Goal: Information Seeking & Learning: Check status

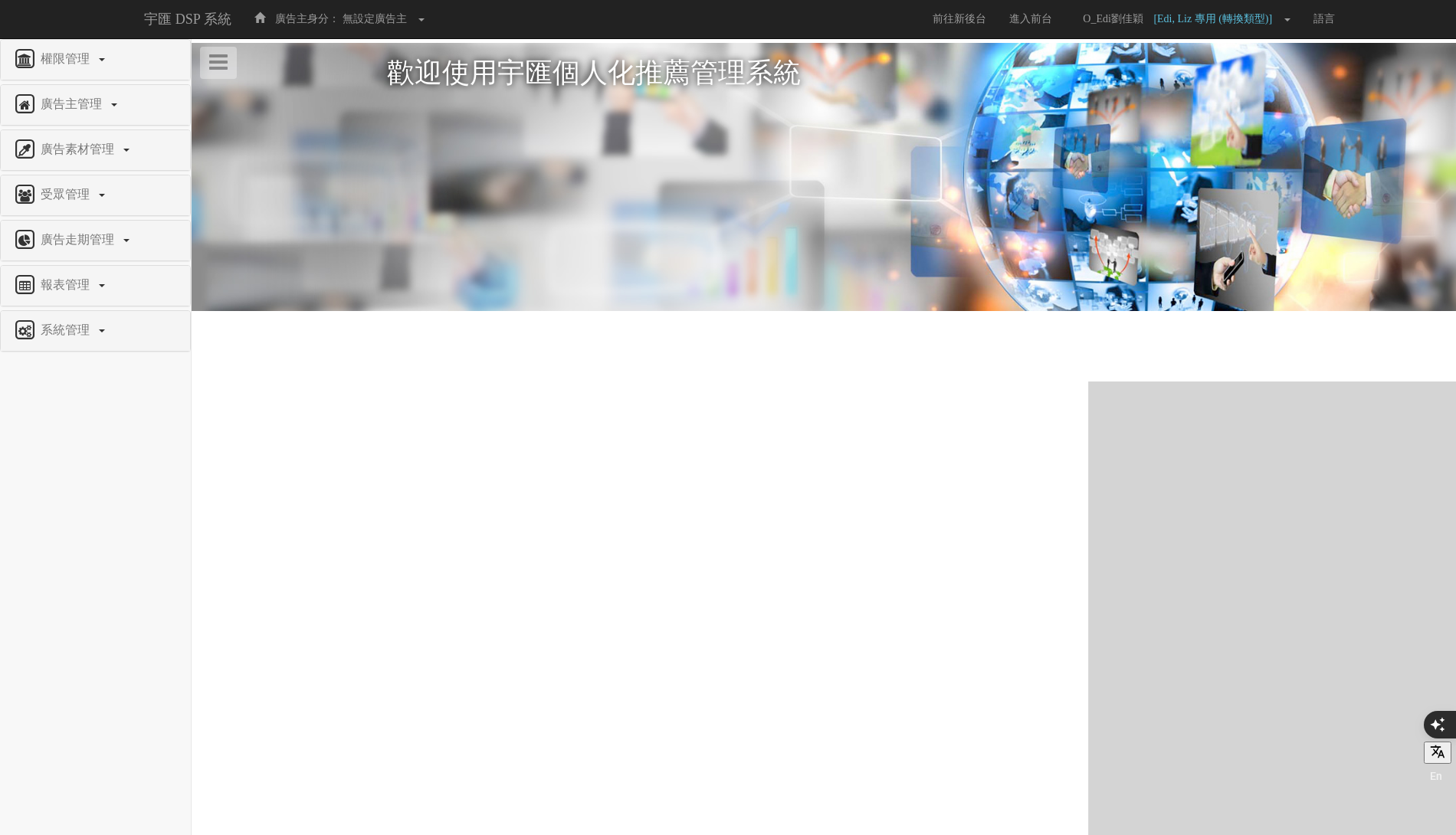
click at [66, 297] on div "報表管理" at bounding box center [95, 286] width 189 height 40
click at [73, 286] on span "報表管理" at bounding box center [67, 285] width 60 height 13
click at [57, 326] on li "全站分析" at bounding box center [95, 321] width 189 height 32
click at [53, 316] on span "全站分析" at bounding box center [39, 321] width 55 height 11
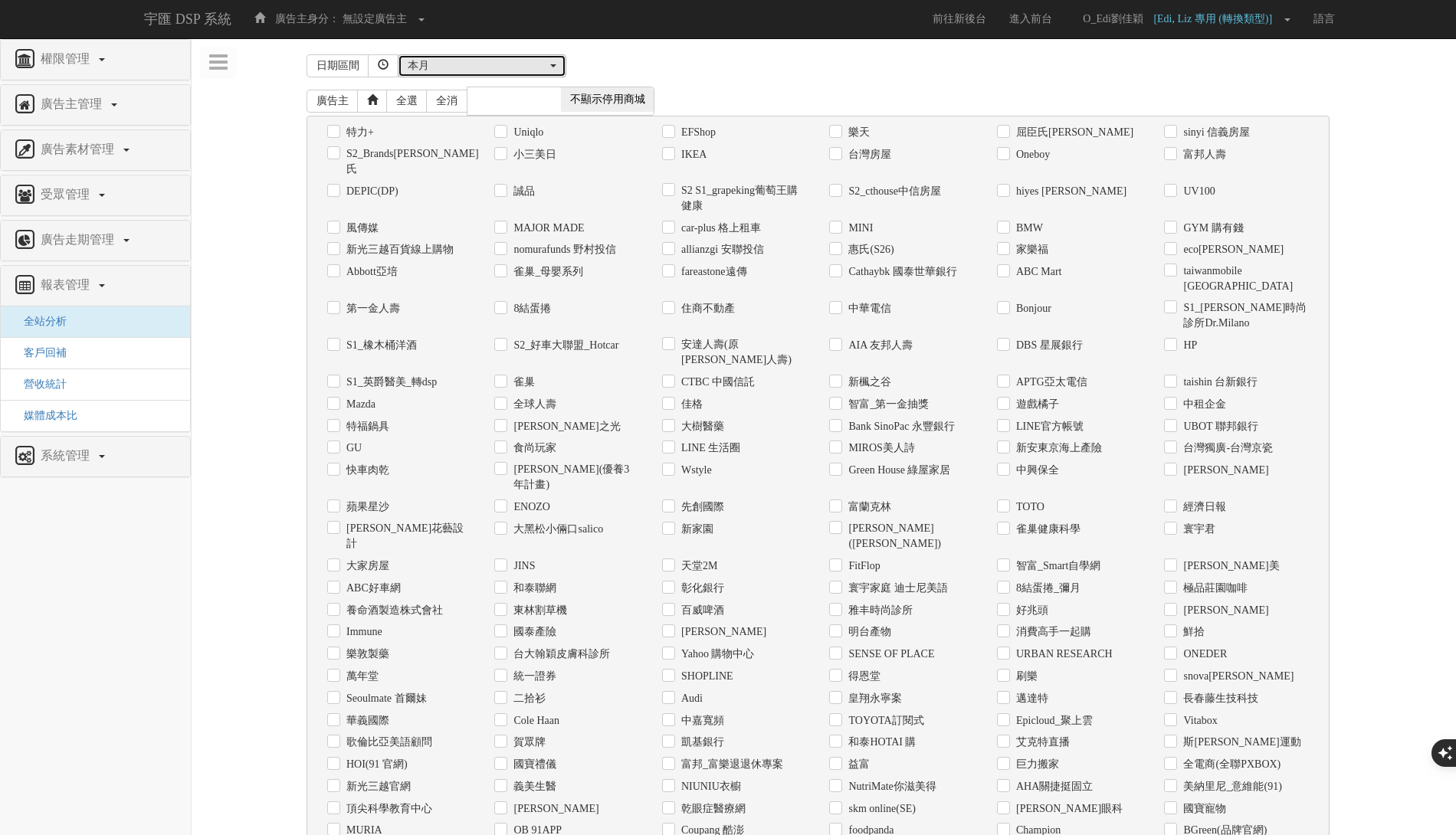
click at [512, 60] on div "本月" at bounding box center [477, 66] width 139 height 15
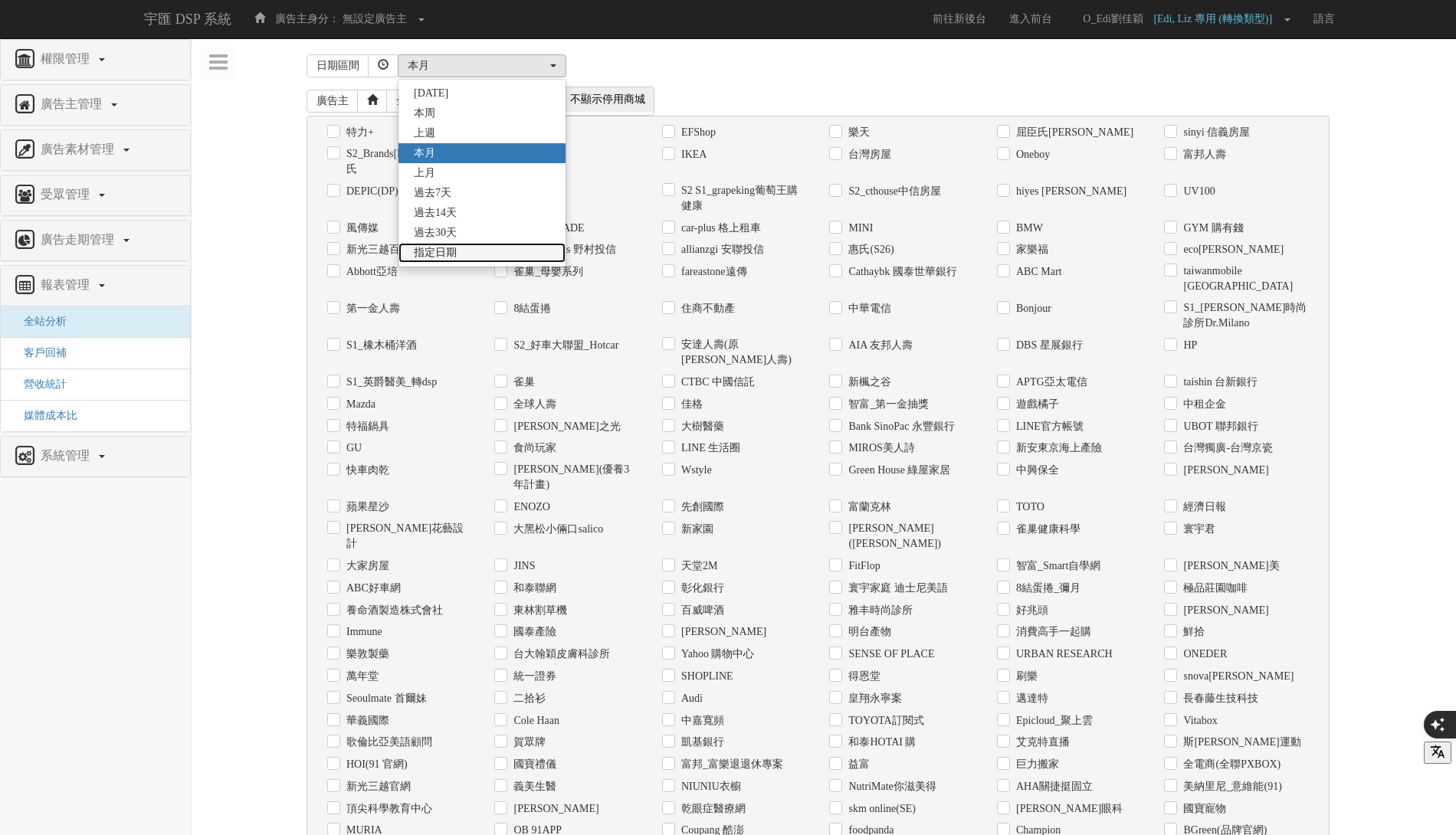
click at [523, 260] on link "指定日期" at bounding box center [481, 252] width 167 height 20
select select "Custom"
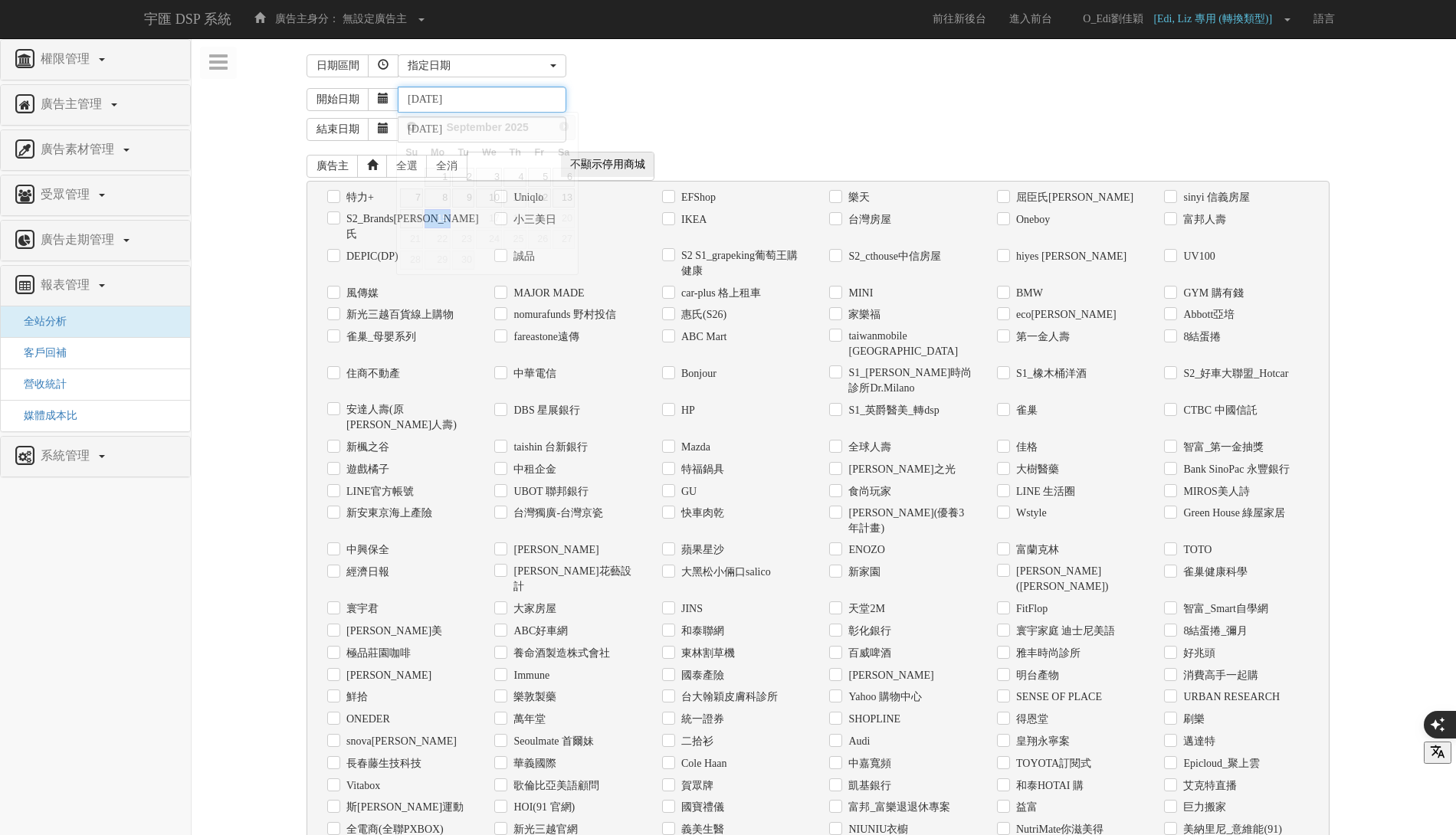
click at [555, 95] on input "2025-09-15" at bounding box center [481, 99] width 169 height 26
click at [440, 174] on link "1" at bounding box center [436, 177] width 25 height 20
type input "2025-09-01"
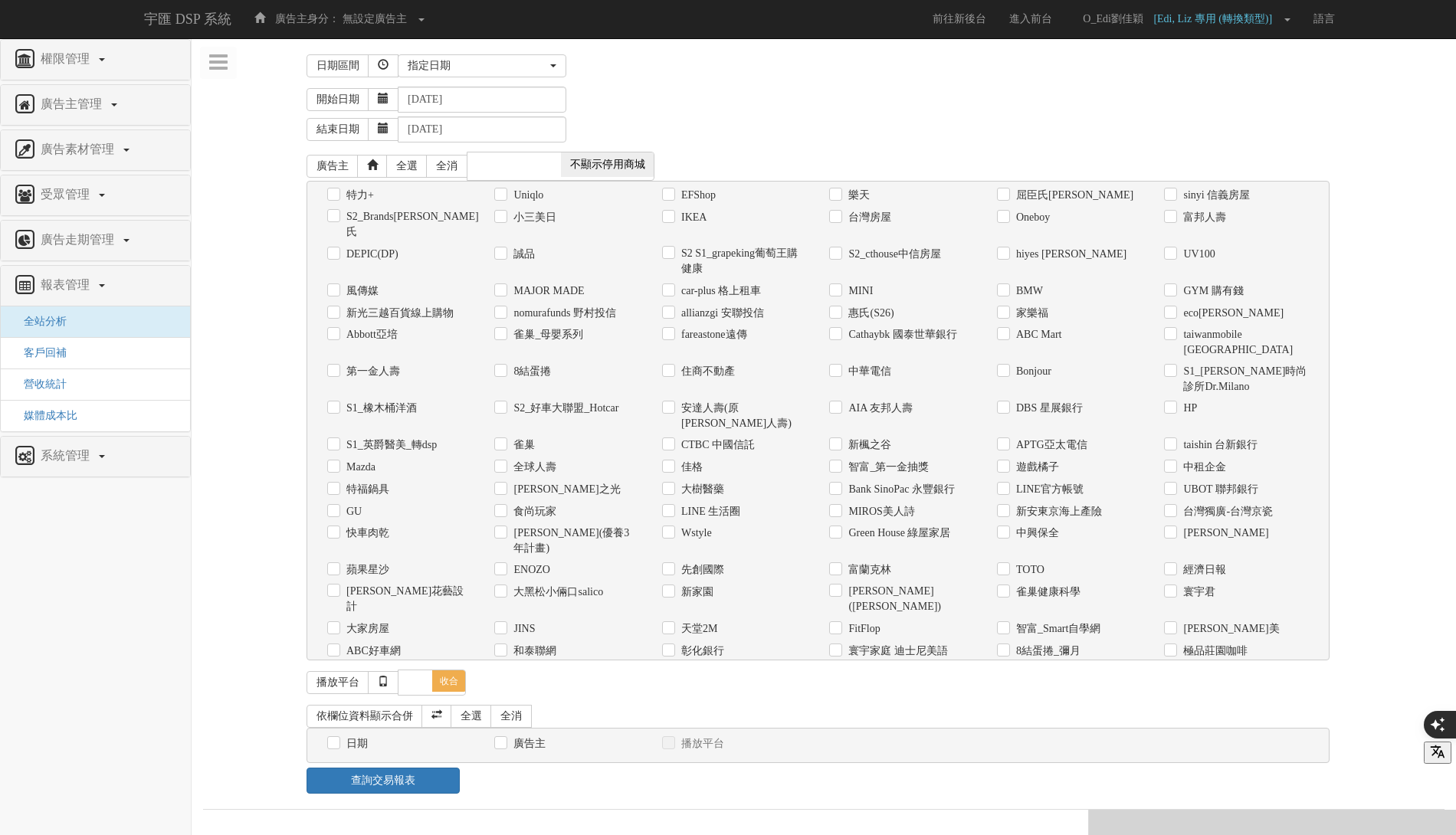
click at [821, 129] on div "結束日期 2025-09-15" at bounding box center [875, 127] width 1138 height 30
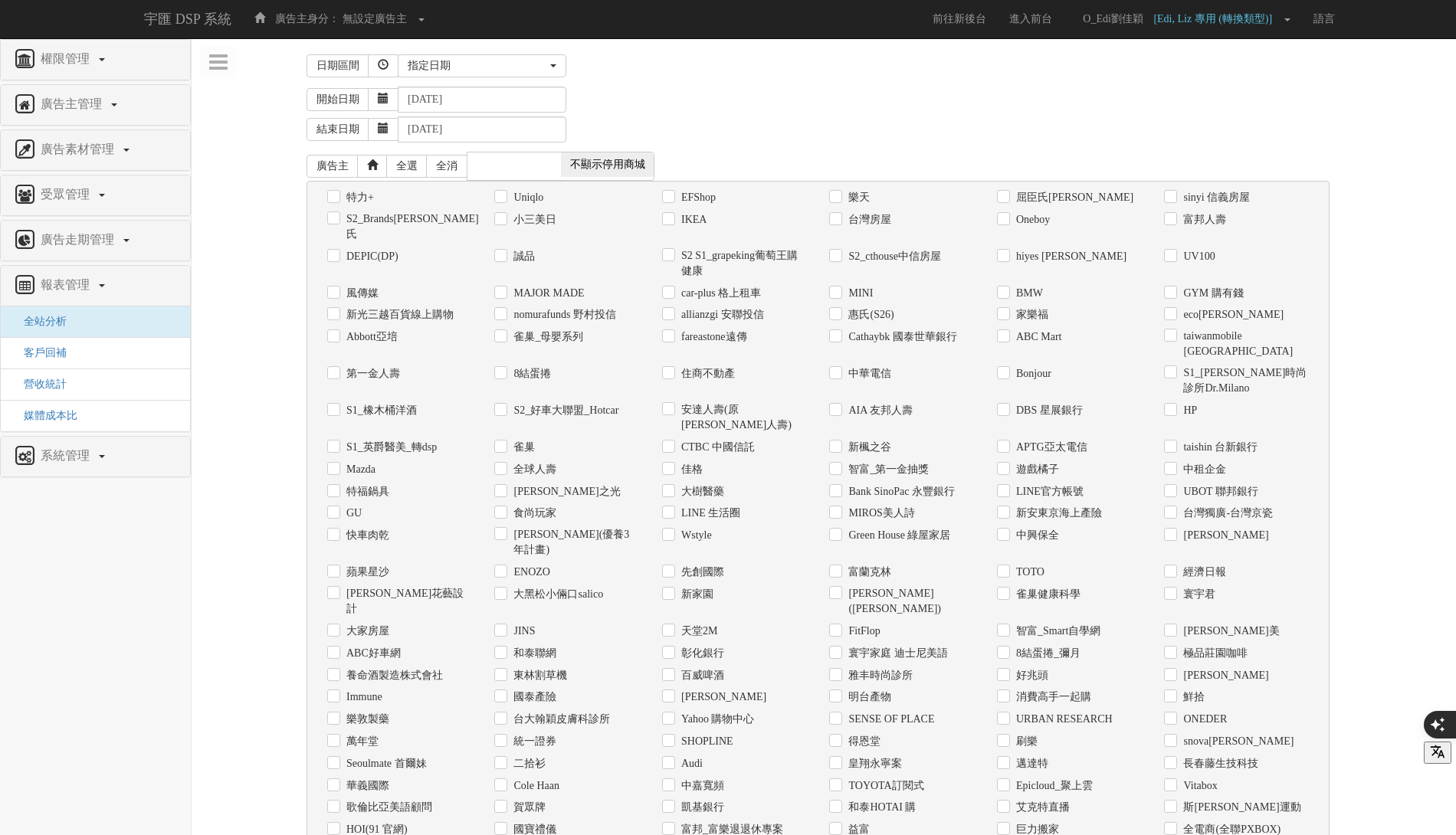
click at [1199, 822] on label "全電商(全聯PXBOX)" at bounding box center [1230, 829] width 101 height 15
click at [1174, 824] on input "全電商(全聯PXBOX)" at bounding box center [1169, 829] width 10 height 10
checkbox input "true"
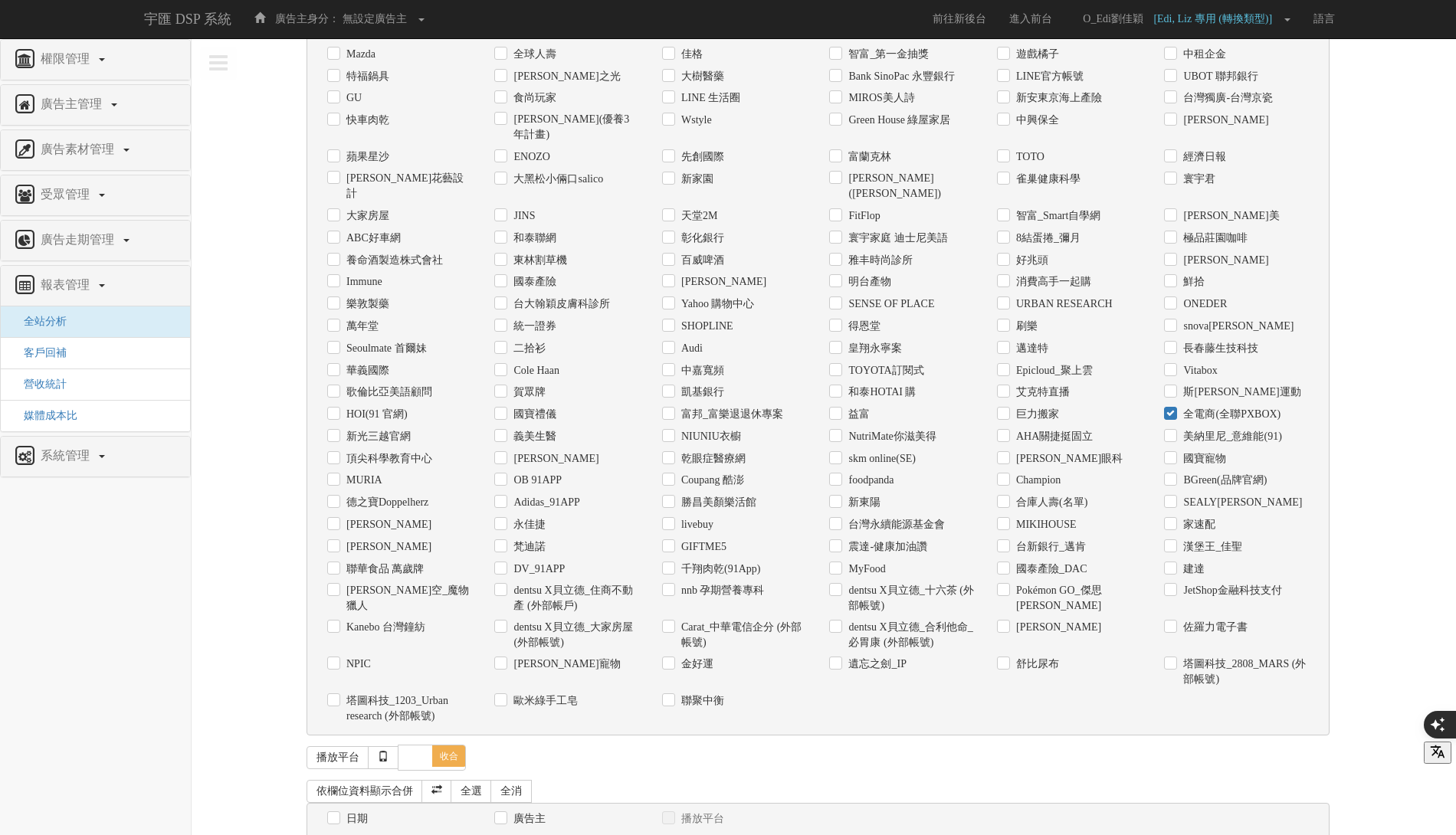
click at [353, 811] on div "日期" at bounding box center [400, 820] width 145 height 16
click at [358, 811] on label "日期" at bounding box center [355, 819] width 25 height 15
click at [337, 814] on input "日期" at bounding box center [332, 819] width 10 height 10
checkbox input "true"
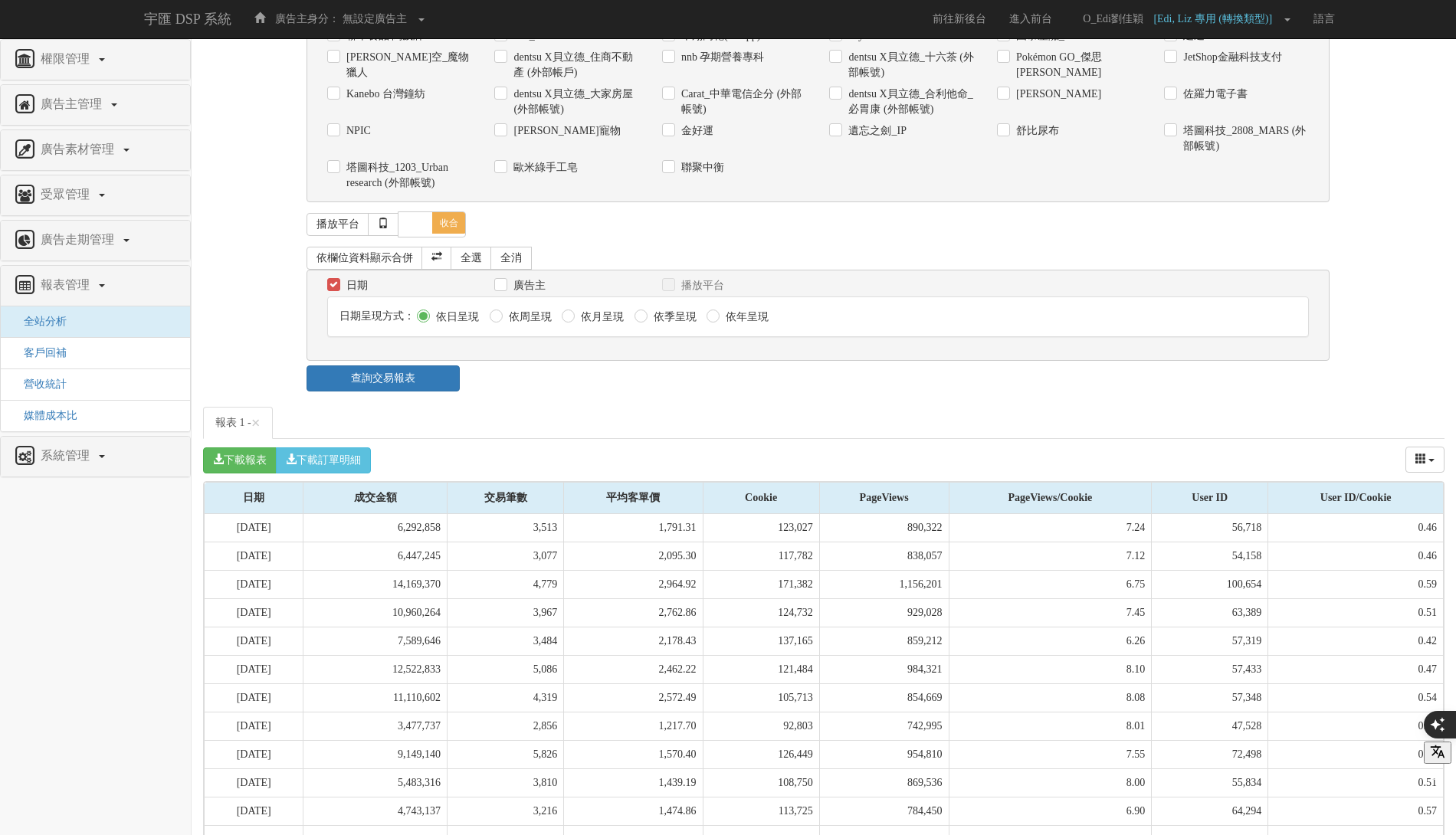
scroll to position [1051, 0]
